Goal: Task Accomplishment & Management: Manage account settings

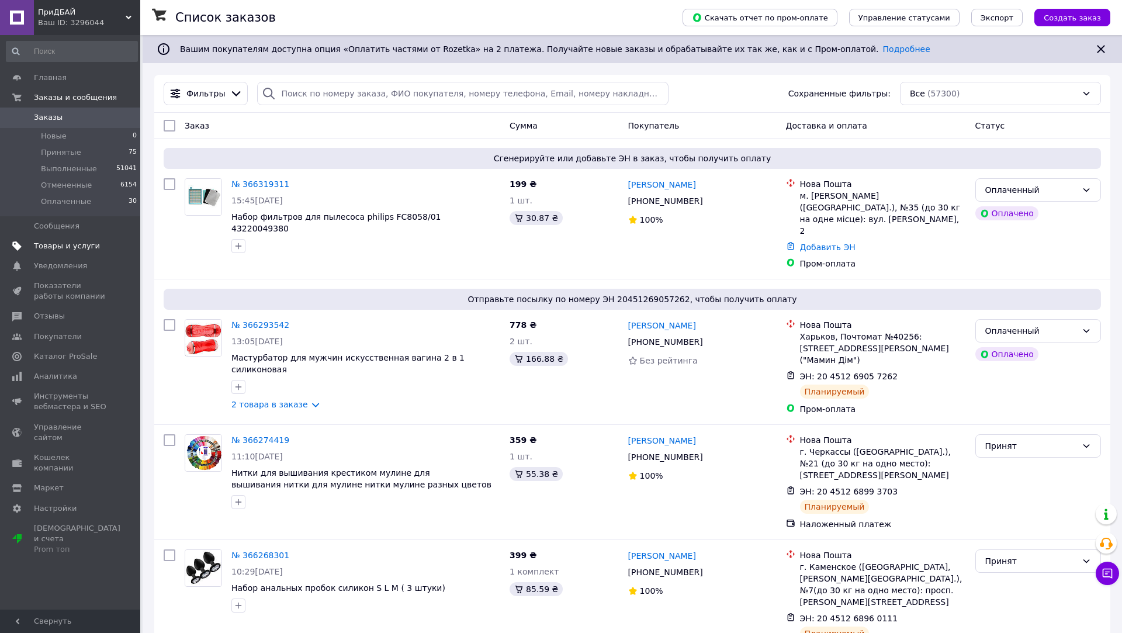
click at [50, 244] on span "Товары и услуги" at bounding box center [67, 246] width 66 height 11
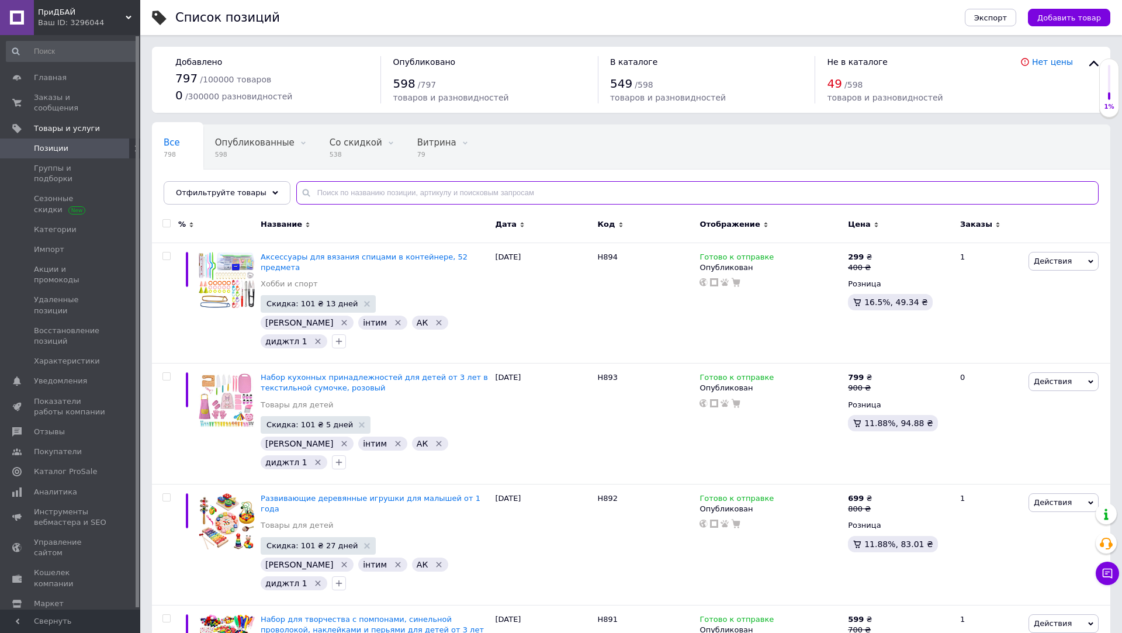
click at [419, 190] on input "text" at bounding box center [697, 192] width 802 height 23
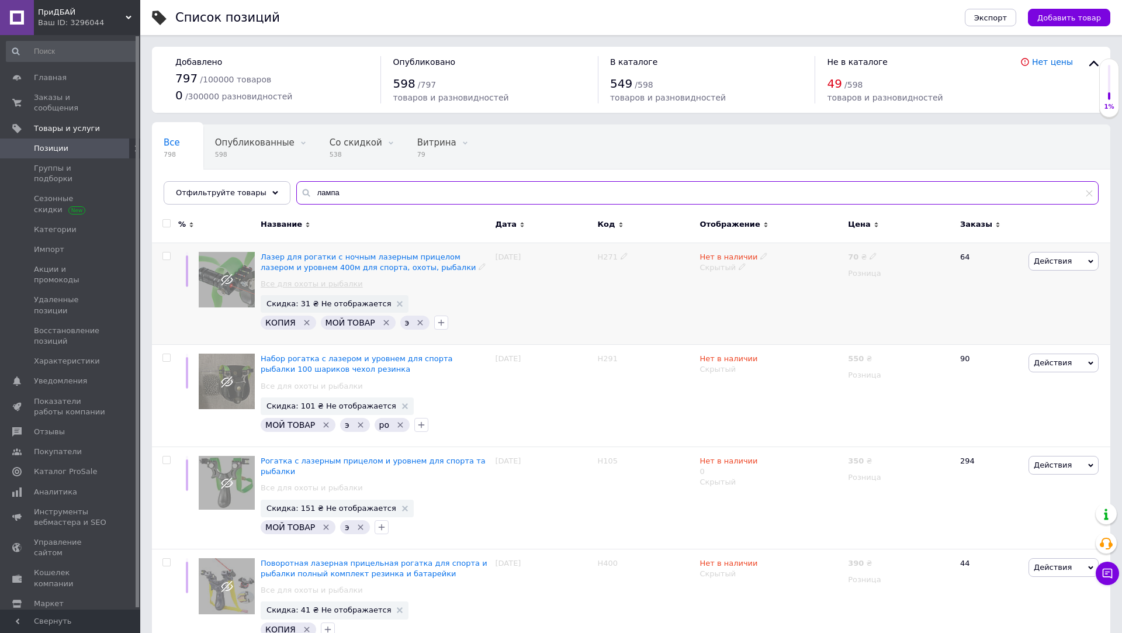
scroll to position [8, 0]
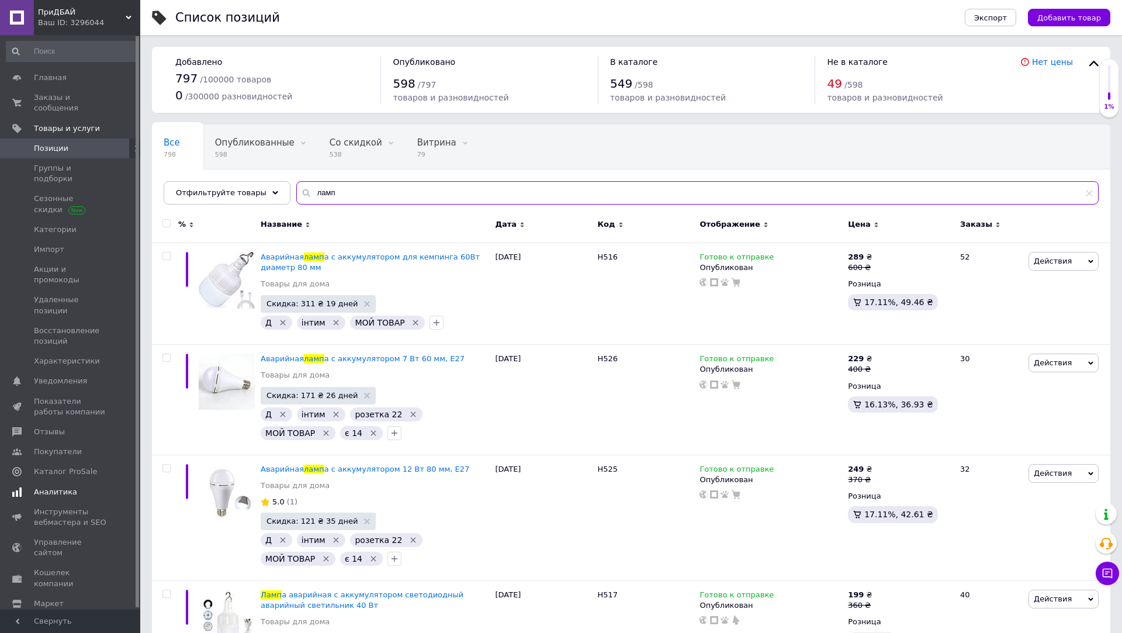
type input "ламп"
click at [79, 482] on link "Аналитика" at bounding box center [72, 492] width 144 height 20
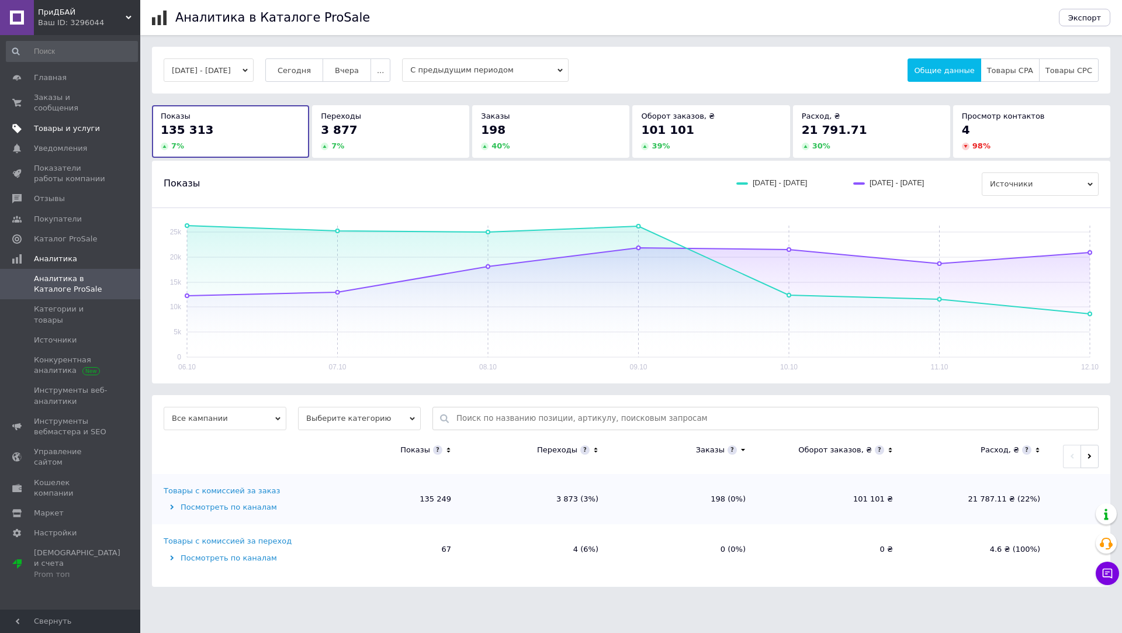
click at [87, 129] on span "Товары и услуги" at bounding box center [67, 128] width 66 height 11
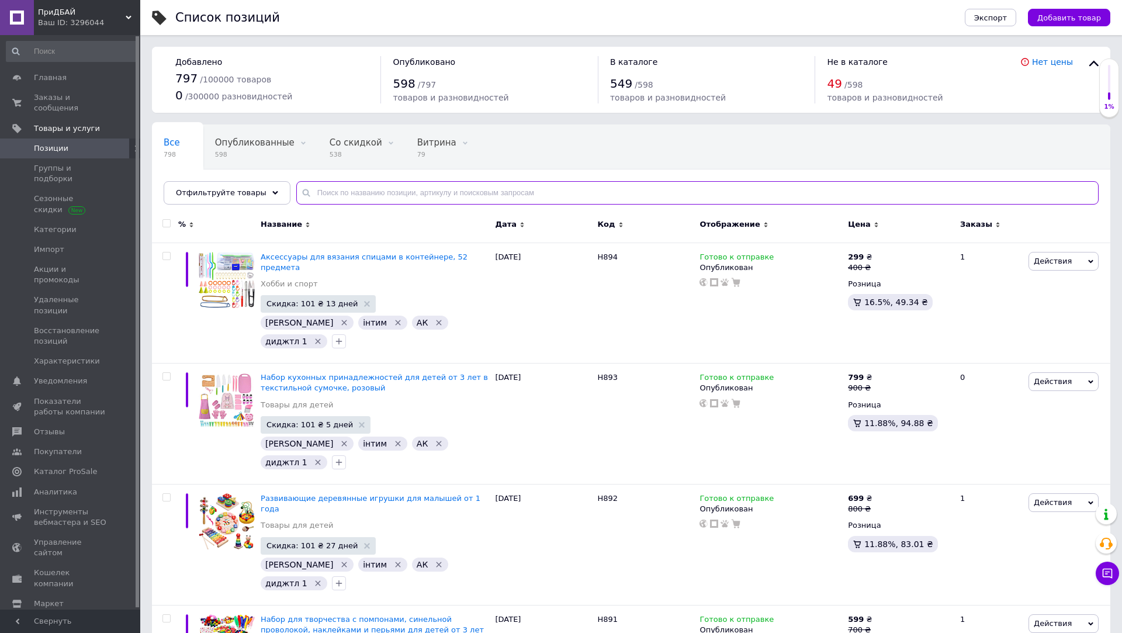
click at [339, 188] on input "text" at bounding box center [697, 192] width 802 height 23
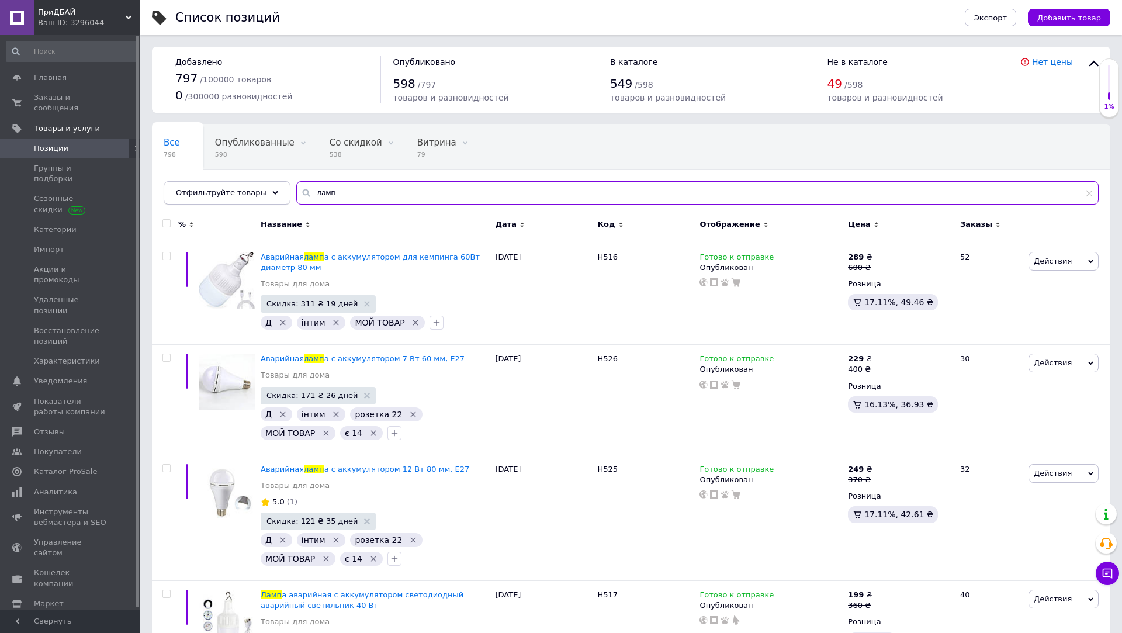
type input "ламп"
click at [243, 196] on span "Отфильтруйте товары" at bounding box center [221, 192] width 91 height 9
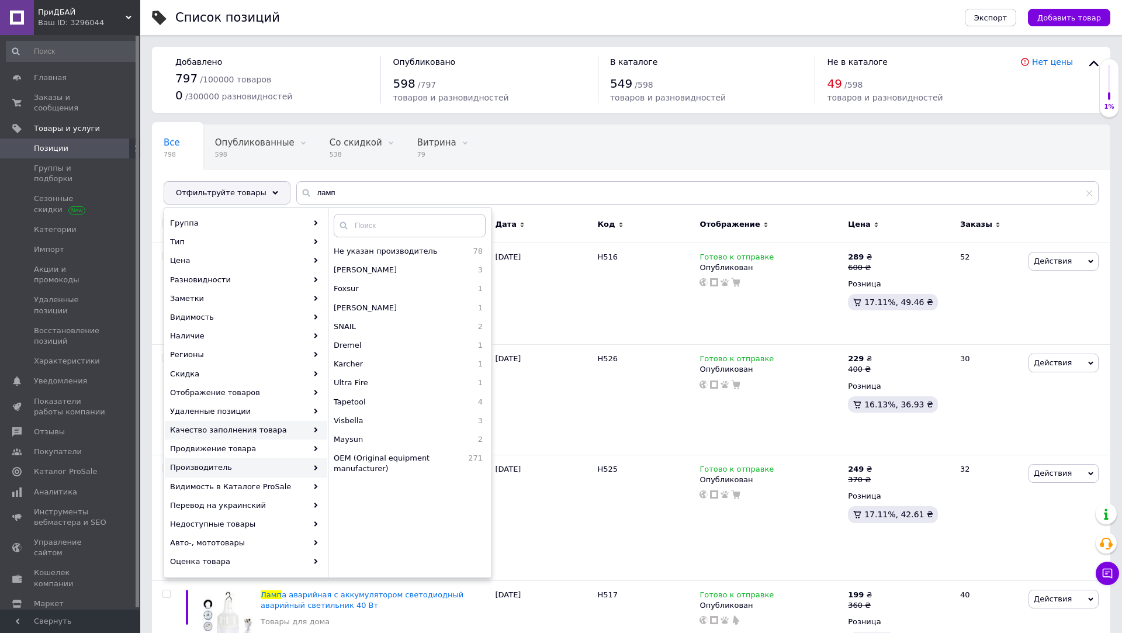
click at [291, 427] on div "Качество заполнения товара" at bounding box center [246, 430] width 162 height 19
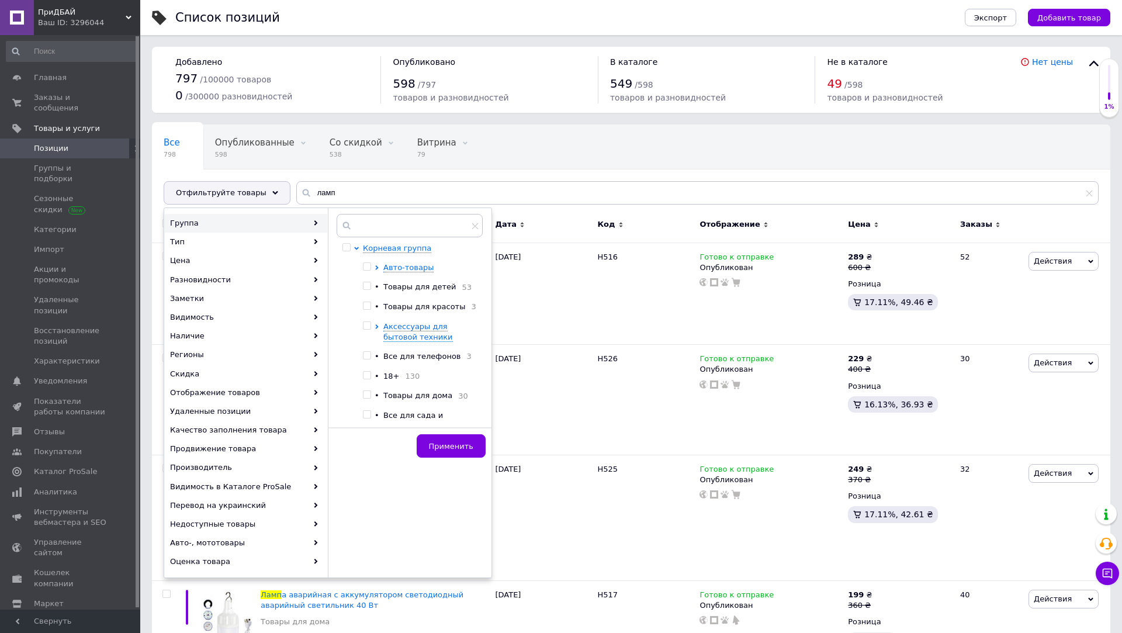
click at [607, 146] on div "Все 798 Опубликованные 598 Удалить Редактировать Со скидкой 538 Удалить Редакти…" at bounding box center [397, 169] width 490 height 89
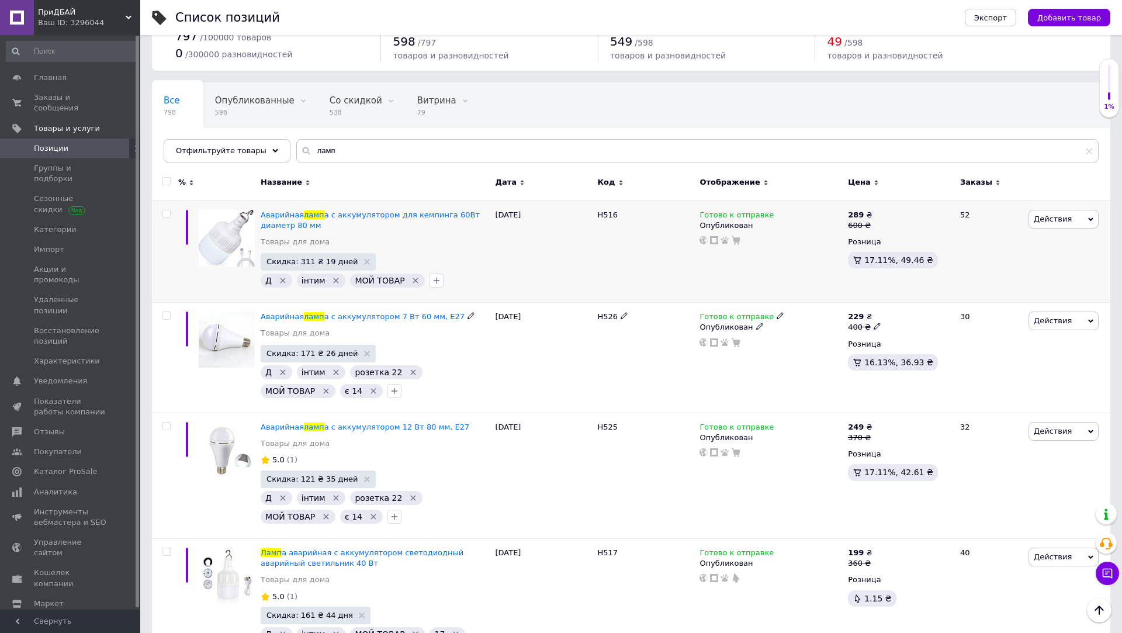
scroll to position [41, 0]
click at [170, 216] on span at bounding box center [166, 215] width 8 height 8
click at [170, 216] on input "checkbox" at bounding box center [166, 215] width 8 height 8
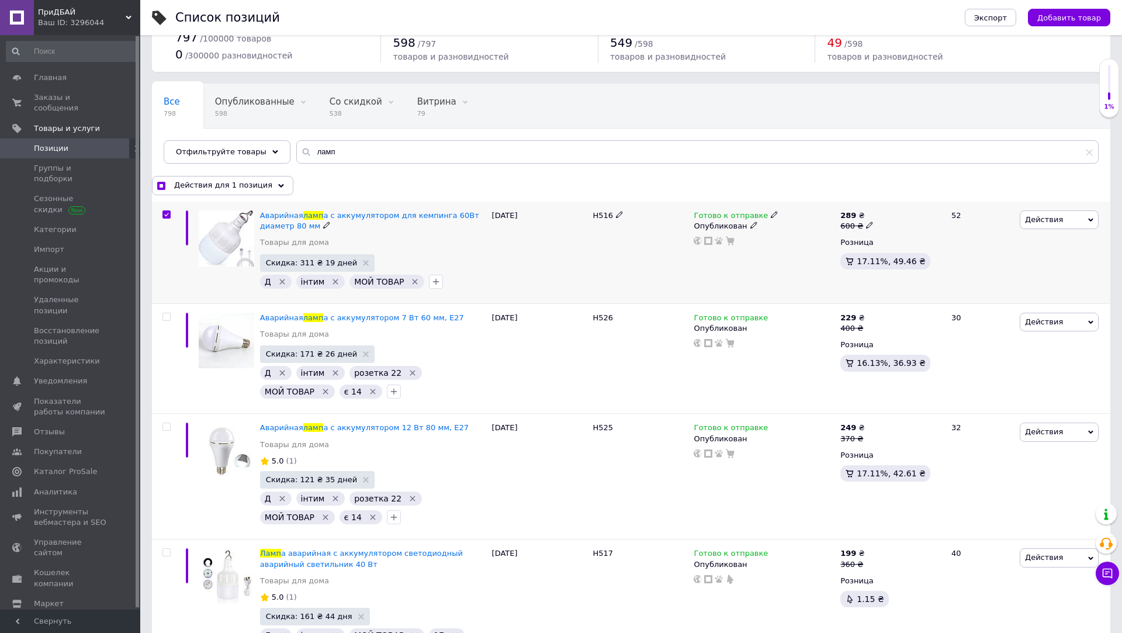
click at [167, 211] on input "checkbox" at bounding box center [166, 215] width 8 height 8
checkbox input "false"
